Goal: Task Accomplishment & Management: Use online tool/utility

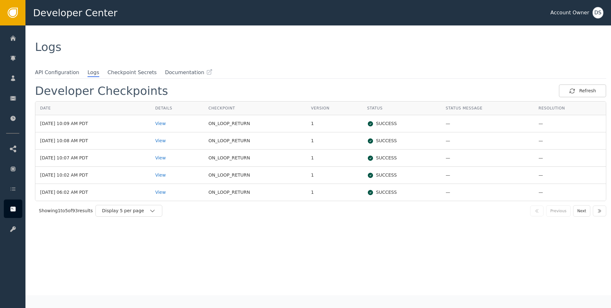
click at [293, 54] on div "Logs" at bounding box center [318, 46] width 586 height 43
click at [177, 122] on div "View" at bounding box center [177, 123] width 44 height 7
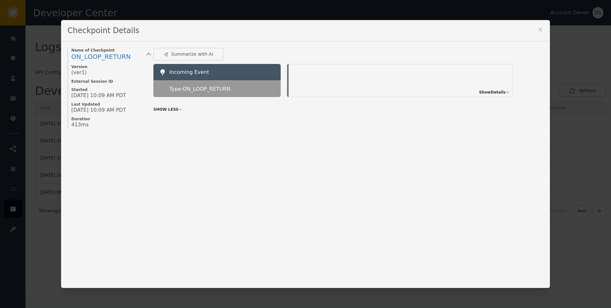
click at [480, 90] on span "Show Details" at bounding box center [492, 92] width 27 height 6
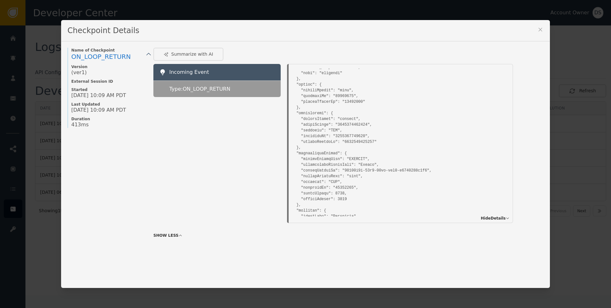
scroll to position [747, 0]
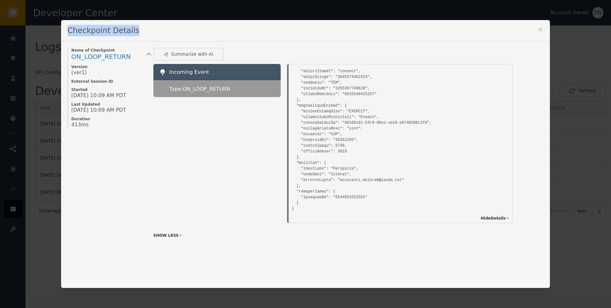
click at [537, 27] on div "Checkpoint Details Name of Checkpoint ON_LOOP_RETURN Version (ver 1 ) External …" at bounding box center [305, 154] width 489 height 268
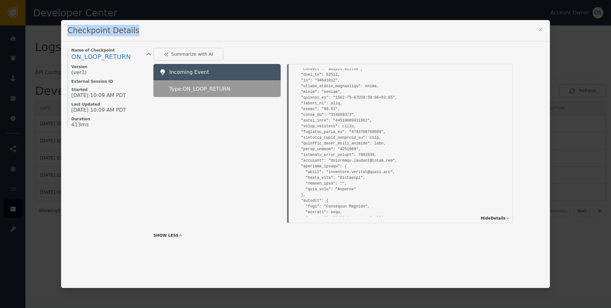
scroll to position [0, 0]
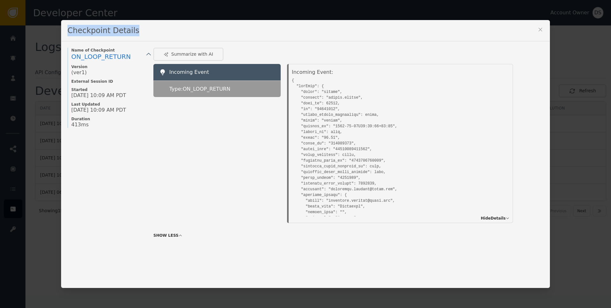
click at [537, 30] on icon at bounding box center [540, 29] width 6 height 6
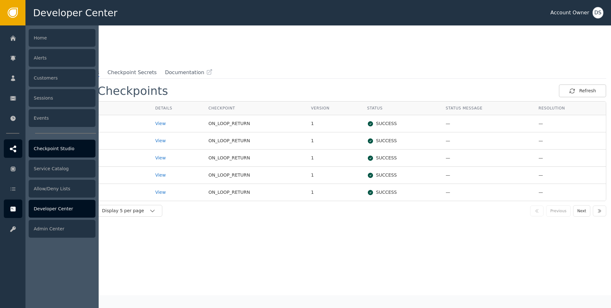
click at [12, 150] on icon at bounding box center [13, 148] width 6 height 7
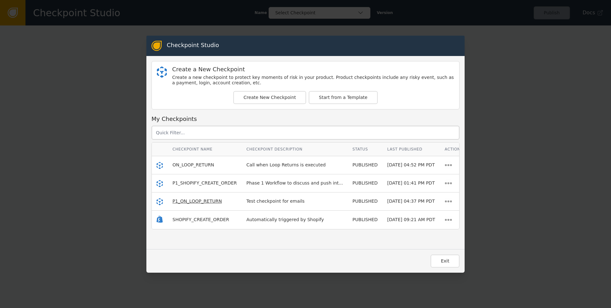
click at [199, 201] on span "P1_ON_LOOP_RETURN" at bounding box center [196, 201] width 49 height 5
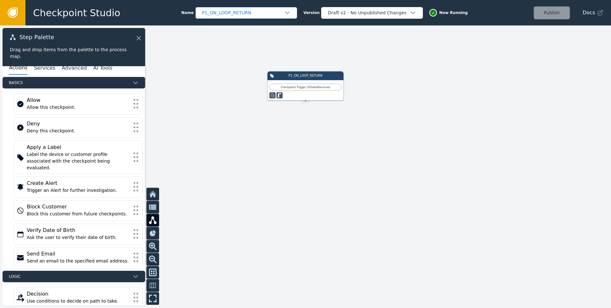
click at [228, 10] on div "P1_ON_LOOP_RETURN" at bounding box center [243, 13] width 82 height 7
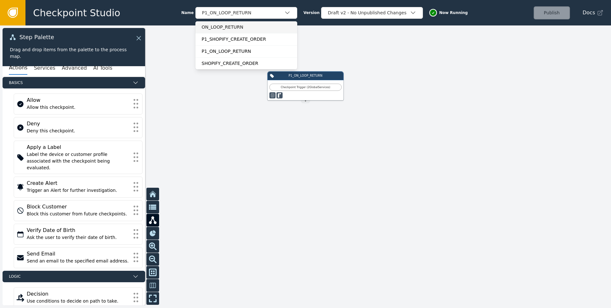
click at [226, 29] on div "ON_LOOP_RETURN" at bounding box center [246, 27] width 89 height 7
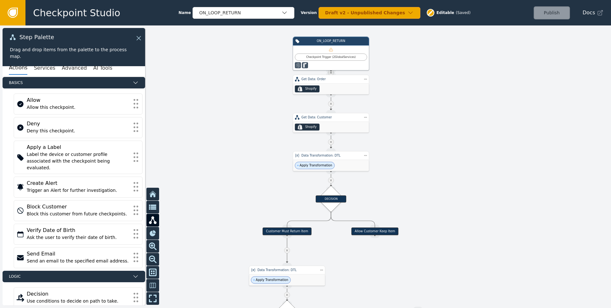
drag, startPoint x: 206, startPoint y: 167, endPoint x: 228, endPoint y: 132, distance: 41.2
click at [228, 132] on div at bounding box center [305, 166] width 611 height 283
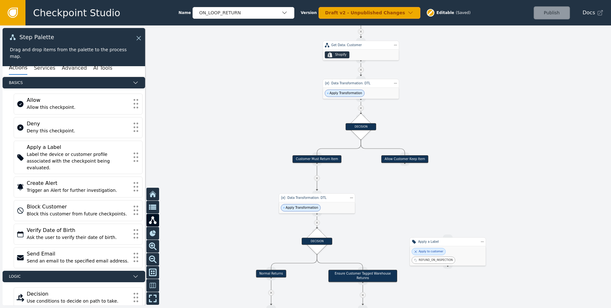
drag, startPoint x: 225, startPoint y: 194, endPoint x: 252, endPoint y: 127, distance: 72.7
click at [252, 127] on div at bounding box center [305, 166] width 611 height 283
click at [375, 86] on div "Data Transformation: DTL" at bounding box center [361, 83] width 76 height 9
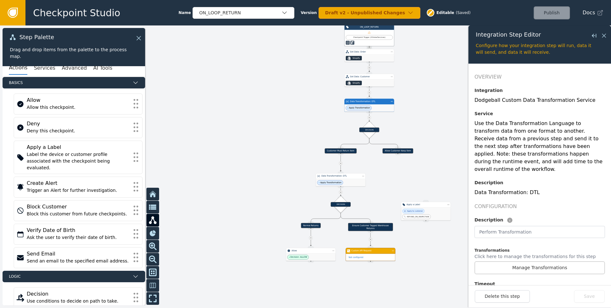
drag, startPoint x: 373, startPoint y: 224, endPoint x: 374, endPoint y: 197, distance: 27.4
click at [374, 197] on div at bounding box center [305, 166] width 611 height 283
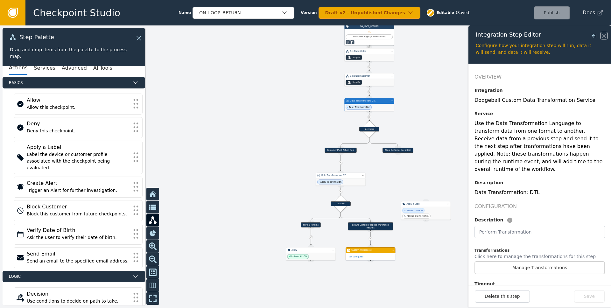
click at [601, 37] on icon at bounding box center [604, 35] width 7 height 7
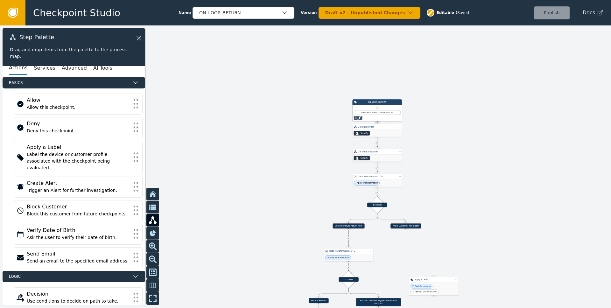
drag, startPoint x: 255, startPoint y: 113, endPoint x: 271, endPoint y: 245, distance: 133.5
click at [272, 247] on div at bounding box center [305, 166] width 611 height 283
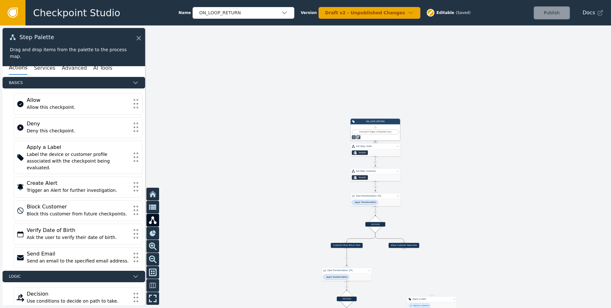
drag, startPoint x: 277, startPoint y: 188, endPoint x: 266, endPoint y: 142, distance: 47.8
click at [266, 142] on div at bounding box center [305, 166] width 611 height 283
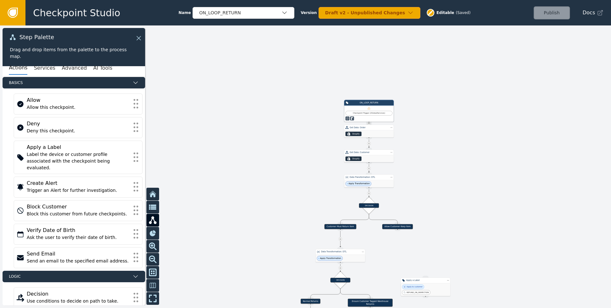
drag, startPoint x: 270, startPoint y: 170, endPoint x: 264, endPoint y: 152, distance: 18.4
click at [265, 152] on div at bounding box center [305, 166] width 611 height 283
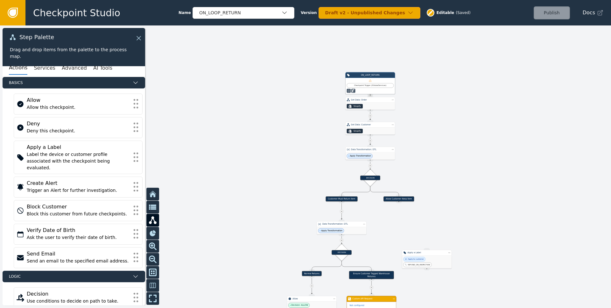
drag, startPoint x: 268, startPoint y: 167, endPoint x: 270, endPoint y: 135, distance: 32.2
click at [270, 135] on div at bounding box center [305, 166] width 611 height 283
